Goal: Transaction & Acquisition: Purchase product/service

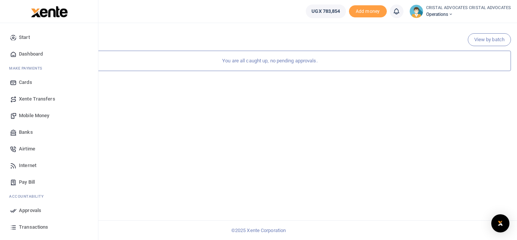
click at [35, 117] on span "Mobile Money" at bounding box center [34, 116] width 30 height 8
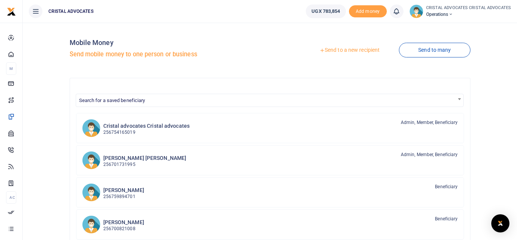
click at [337, 51] on link "Send to a new recipient" at bounding box center [349, 51] width 99 height 14
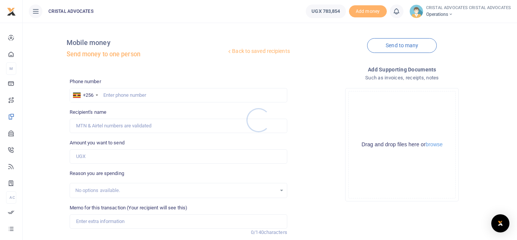
click at [160, 97] on div at bounding box center [258, 120] width 517 height 240
click at [160, 97] on input "text" at bounding box center [179, 95] width 218 height 14
type input "773767592"
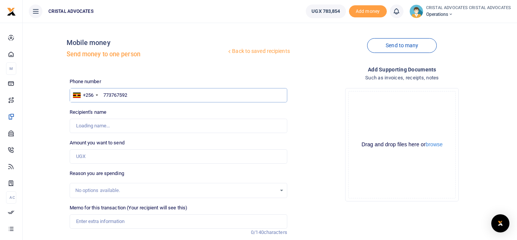
type input "[PERSON_NAME]"
type input "773767592"
click at [117, 160] on input "Amount you want to send" at bounding box center [179, 156] width 218 height 14
type input "36,600"
click at [112, 223] on input "Memo for this transaction (Your recipient will see this)" at bounding box center [179, 222] width 218 height 14
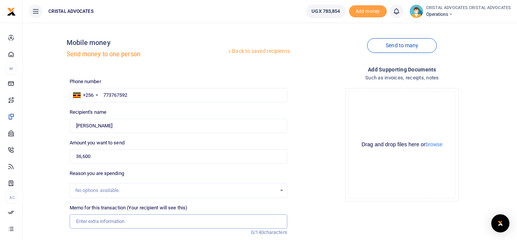
paste input "Filing fees for 3 extracted orders in HCMA No. 26/2020 [Garnishee proceedings];…"
click at [175, 221] on input "Filing fees for 3 extracted orders in HCMA No. 26/2020 [Garnishee proceedings];…" at bounding box center [179, 222] width 218 height 14
click at [174, 220] on input "Filing fees for 3 extracted orders in HCMA No. 26/2020 [Garnishee proceedings];…" at bounding box center [179, 222] width 218 height 14
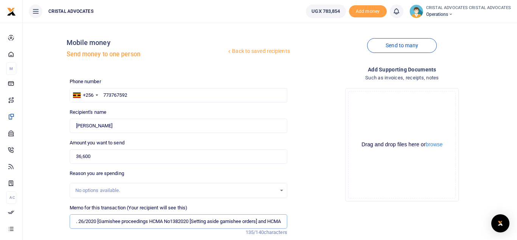
click at [92, 221] on input "Filing fees for 3 extracted orders in HCMA No. 26/2020 [Garnishee proceedings H…" at bounding box center [179, 222] width 218 height 14
click at [187, 221] on input "Filing fees for 3 extracted orders in HCMA No. 26/2020 Garnishee proceedings HC…" at bounding box center [179, 222] width 218 height 14
click at [258, 223] on input "Filing fees for 3 extracted orders in HCMA No. 26/2020 Garnishee proceedings HC…" at bounding box center [179, 222] width 218 height 14
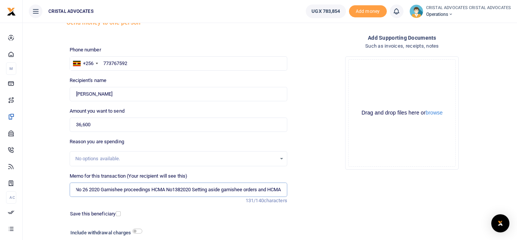
scroll to position [87, 0]
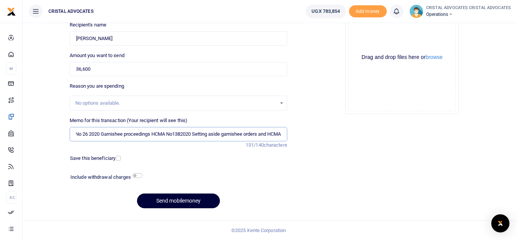
type input "Filing fees for 3 extracted orders in HCMA No 26 2020 Garnishee proceedings HCM…"
click at [171, 201] on button "Send mobilemoney" at bounding box center [178, 201] width 83 height 15
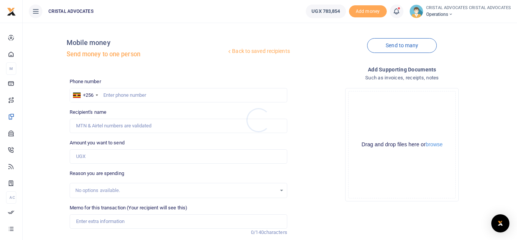
click at [398, 12] on div at bounding box center [258, 120] width 517 height 240
click at [397, 11] on icon at bounding box center [396, 11] width 8 height 8
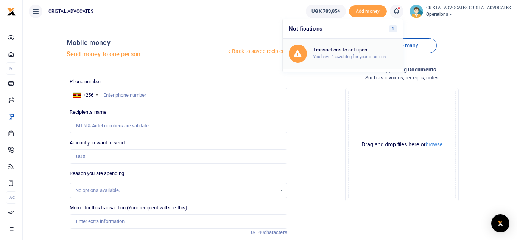
click at [364, 50] on h6 "Transactions to act upon" at bounding box center [355, 50] width 84 height 6
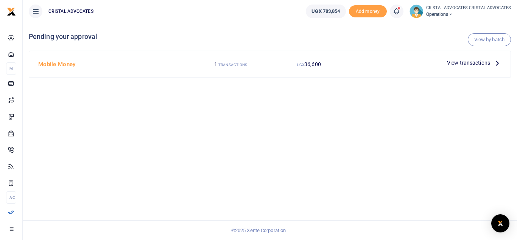
click at [364, 50] on div "View by batch Pending your approval" at bounding box center [270, 37] width 482 height 28
click at [464, 63] on span "View transactions" at bounding box center [468, 63] width 43 height 8
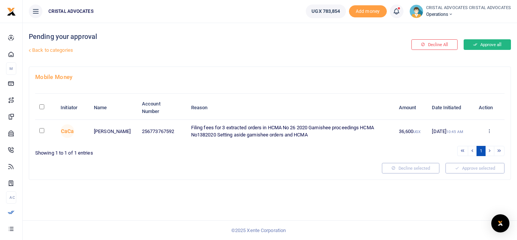
click at [487, 45] on button "Approve all" at bounding box center [487, 44] width 47 height 11
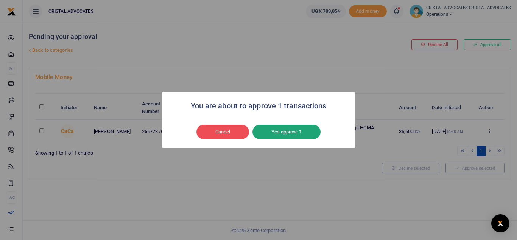
click at [310, 127] on button "Yes approve 1" at bounding box center [286, 132] width 68 height 14
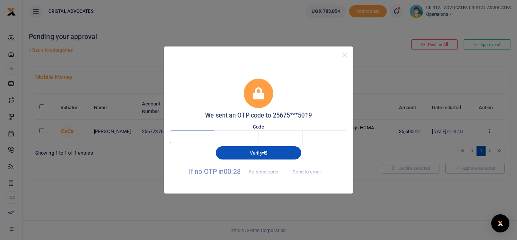
click at [187, 133] on input "text" at bounding box center [192, 137] width 44 height 13
type input "2"
type input "7"
type input "3"
type input "7"
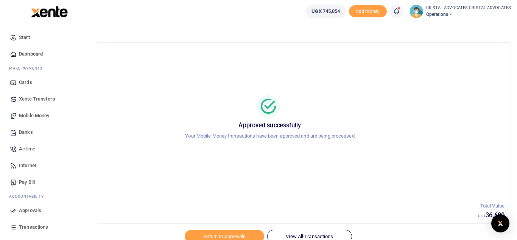
click at [41, 117] on span "Mobile Money" at bounding box center [34, 116] width 30 height 8
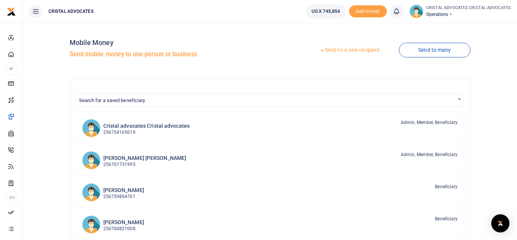
click at [168, 129] on div at bounding box center [258, 120] width 517 height 240
click at [144, 131] on p "256754165019" at bounding box center [146, 132] width 87 height 7
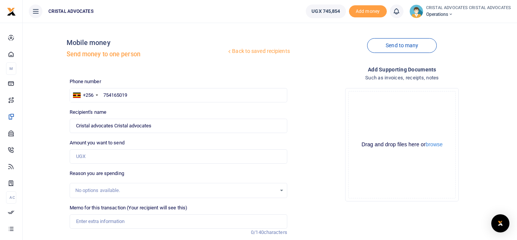
click at [375, 136] on div "Drag and drop files here or browse Powered by Uppy" at bounding box center [401, 144] width 107 height 107
click at [118, 158] on input "Amount you want to send" at bounding box center [179, 156] width 218 height 14
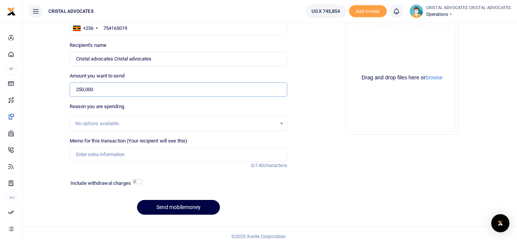
scroll to position [72, 0]
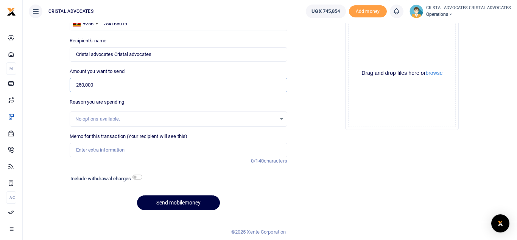
type input "250,000"
click at [137, 176] on input "checkbox" at bounding box center [137, 177] width 10 height 5
checkbox input "true"
